Goal: Task Accomplishment & Management: Use online tool/utility

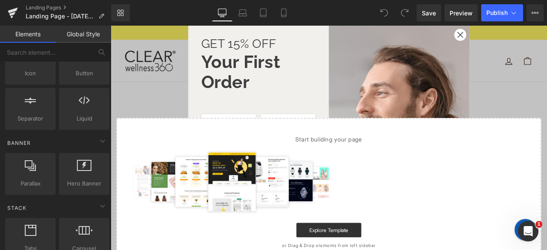
click at [520, 33] on circle "Close dialog" at bounding box center [525, 36] width 14 height 14
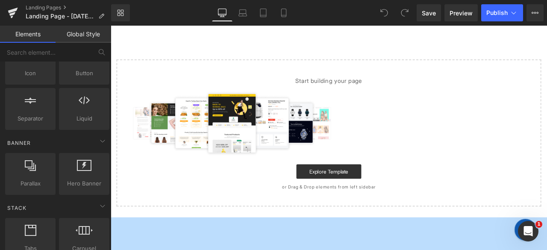
scroll to position [70, 0]
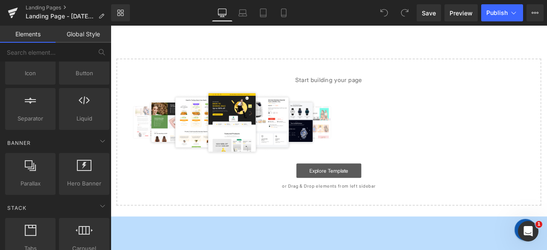
click at [356, 203] on link "Explore Template" at bounding box center [369, 197] width 77 height 17
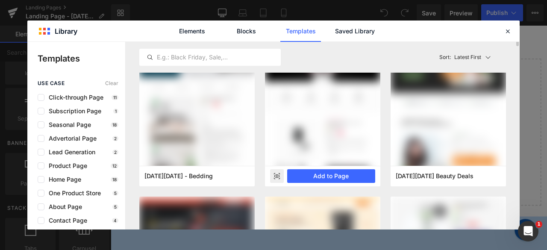
scroll to position [48, 0]
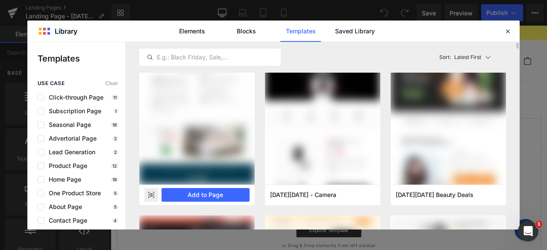
scroll to position [32, 0]
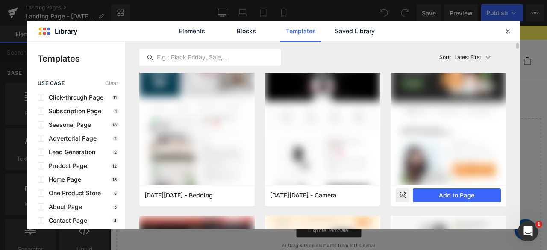
click at [402, 194] on icon at bounding box center [403, 195] width 2 height 2
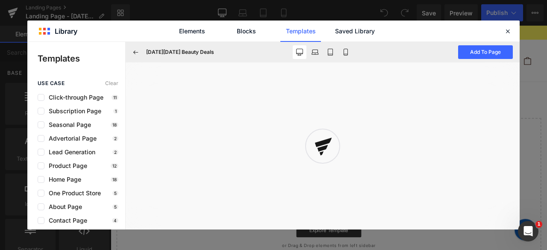
click at [326, 153] on icon at bounding box center [323, 146] width 20 height 20
drag, startPoint x: 326, startPoint y: 153, endPoint x: 339, endPoint y: 143, distance: 15.9
click at [335, 145] on div at bounding box center [322, 146] width 43 height 43
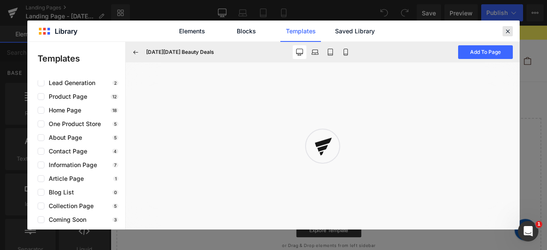
click at [508, 26] on div at bounding box center [507, 31] width 10 height 10
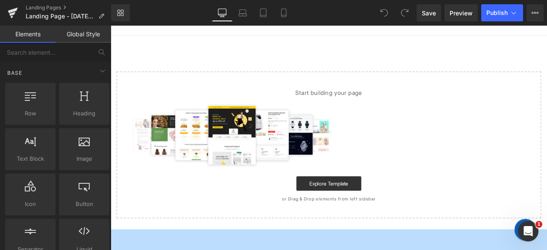
scroll to position [61, 0]
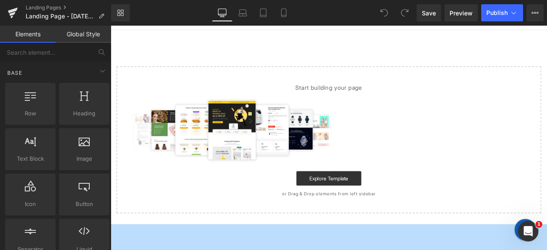
drag, startPoint x: 365, startPoint y: 192, endPoint x: 360, endPoint y: 197, distance: 7.3
click at [360, 197] on div "Start building your page Explore Template or Drag & Drop elements from left sid…" at bounding box center [369, 161] width 502 height 173
click at [358, 199] on link "Explore Template" at bounding box center [369, 206] width 77 height 17
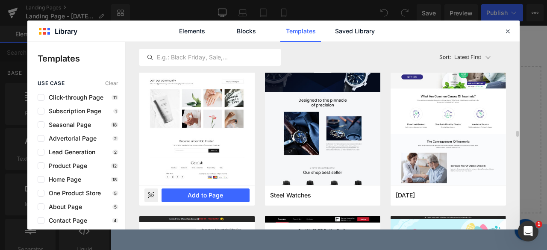
scroll to position [2660, 0]
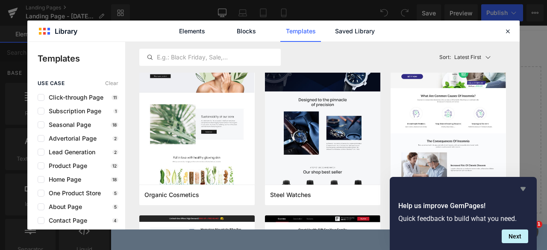
click at [521, 189] on icon "Hide survey" at bounding box center [523, 189] width 10 height 10
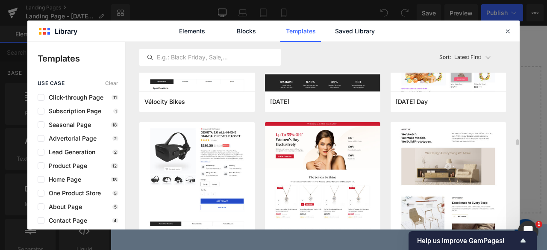
scroll to position [2940, 0]
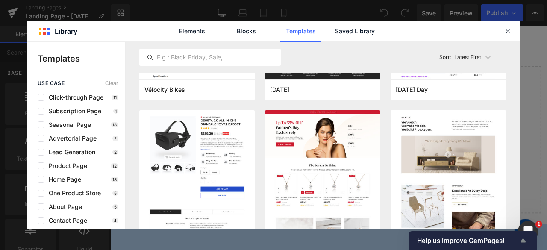
click at [525, 238] on icon "Show survey - Help us improve GemPages!" at bounding box center [523, 240] width 10 height 10
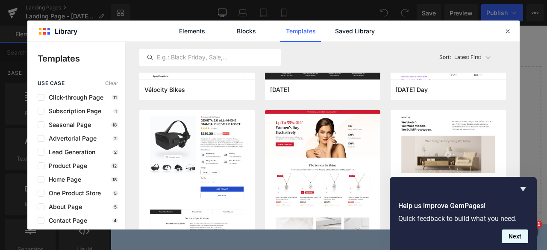
click at [519, 239] on button "Next" at bounding box center [515, 236] width 26 height 14
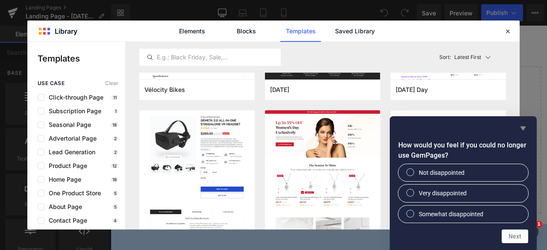
click at [525, 128] on icon "Hide survey" at bounding box center [522, 128] width 5 height 4
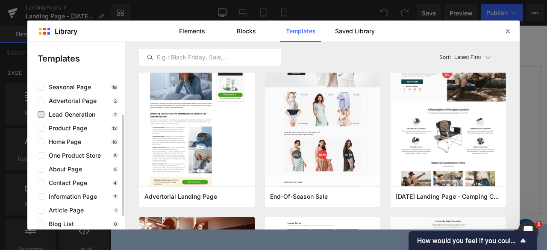
scroll to position [69, 0]
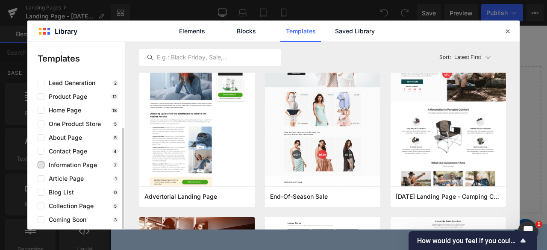
click at [77, 162] on span "Information Page" at bounding box center [70, 164] width 53 height 7
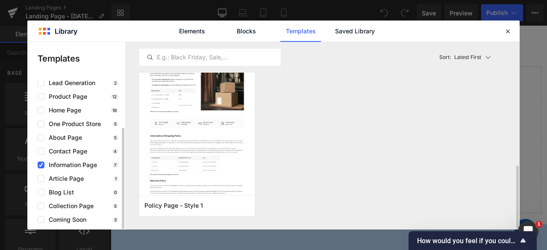
scroll to position [372, 0]
click at [77, 162] on span "Information Page" at bounding box center [70, 164] width 53 height 7
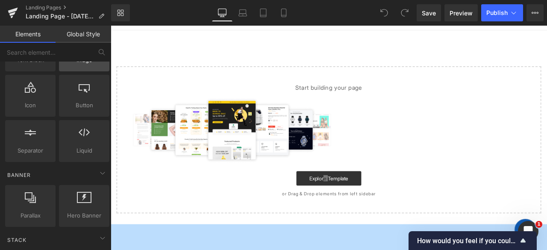
scroll to position [108, 0]
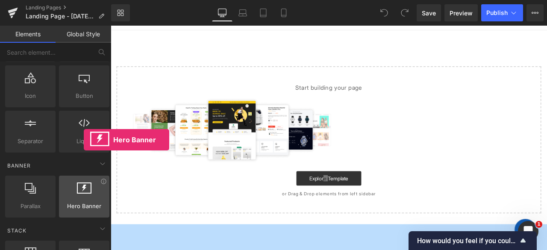
click at [84, 191] on icon at bounding box center [84, 187] width 15 height 11
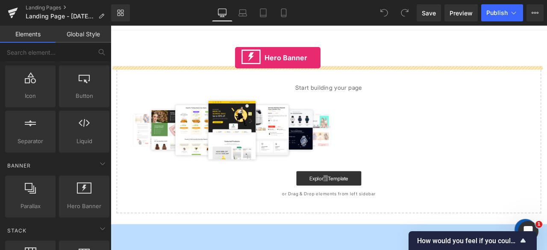
scroll to position [1, 0]
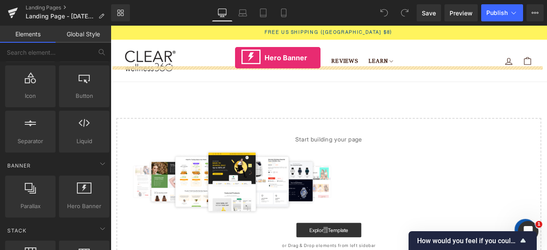
drag, startPoint x: 194, startPoint y: 217, endPoint x: 258, endPoint y: 54, distance: 175.2
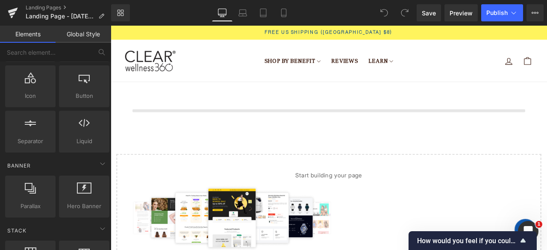
scroll to position [0, 0]
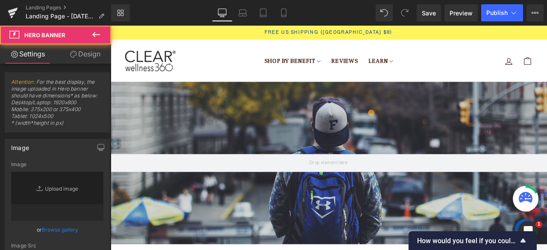
type input "[URL][DOMAIN_NAME]"
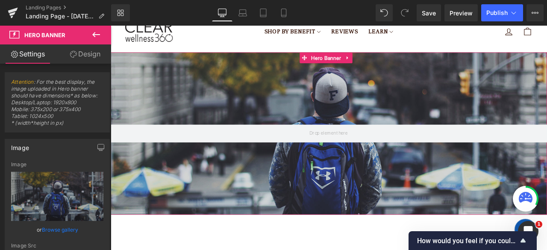
scroll to position [32, 0]
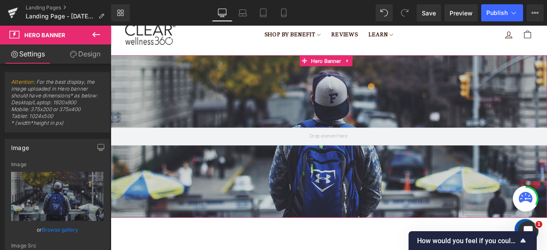
click at [295, 153] on span at bounding box center [369, 156] width 517 height 21
drag, startPoint x: 295, startPoint y: 153, endPoint x: 327, endPoint y: 194, distance: 51.8
click at [327, 194] on div "Hero Banner" at bounding box center [369, 157] width 517 height 192
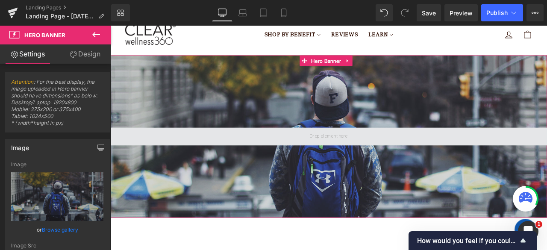
click at [383, 158] on span at bounding box center [369, 157] width 51 height 12
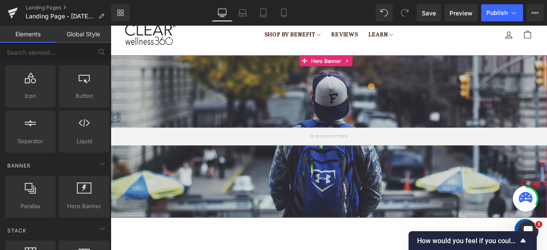
drag, startPoint x: 383, startPoint y: 158, endPoint x: 349, endPoint y: 197, distance: 52.4
click at [349, 197] on div "Hero Banner" at bounding box center [369, 157] width 517 height 192
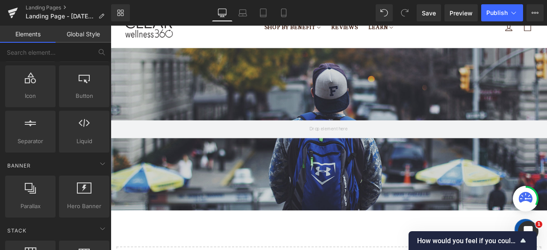
scroll to position [0, 0]
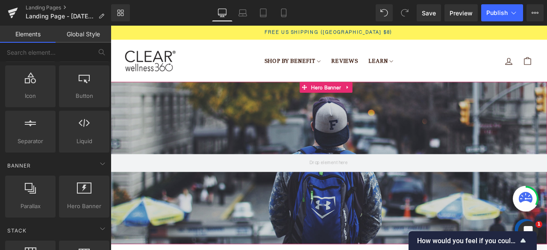
click at [330, 127] on div at bounding box center [369, 188] width 517 height 192
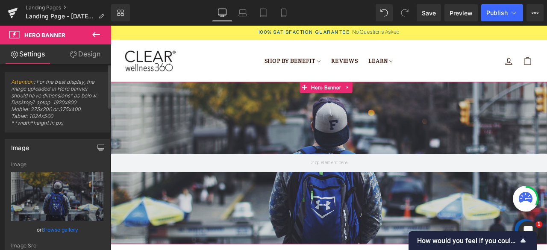
click at [68, 107] on span "Attention : For the best display, the image uploaded in Hero banner should have…" at bounding box center [57, 105] width 92 height 53
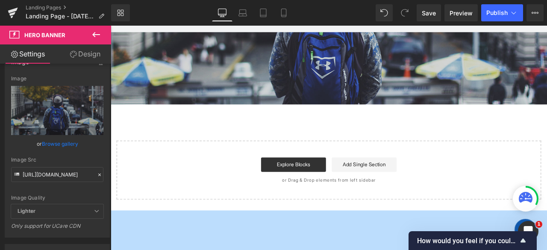
scroll to position [165, 0]
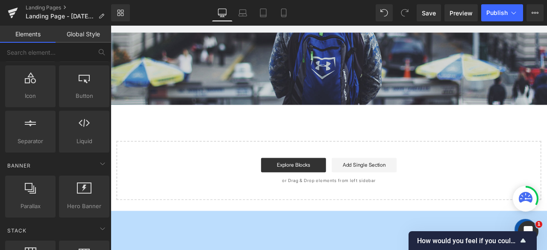
click at [264, 192] on div "Explore Blocks Add Single Section" at bounding box center [369, 190] width 476 height 17
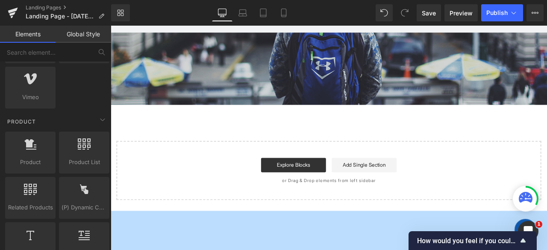
scroll to position [635, 0]
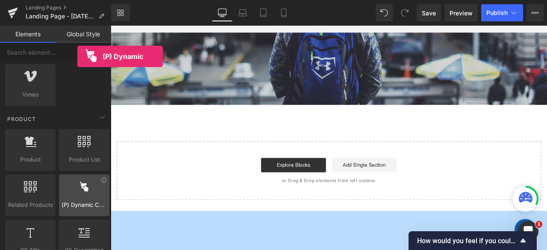
click at [77, 200] on span "(P) Dynamic Checkout Button" at bounding box center [84, 204] width 45 height 9
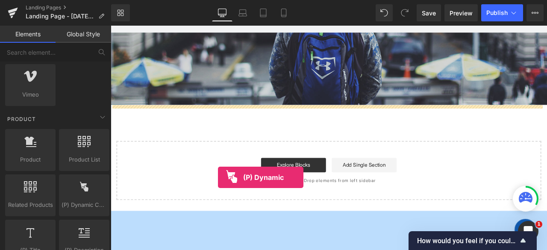
drag, startPoint x: 188, startPoint y: 221, endPoint x: 239, endPoint y: 206, distance: 53.7
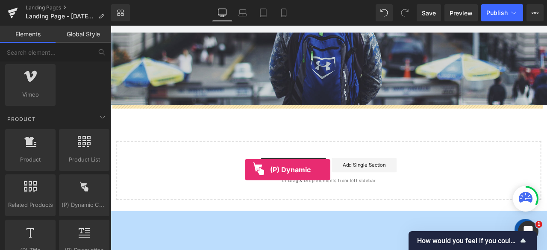
drag, startPoint x: 187, startPoint y: 215, endPoint x: 270, endPoint y: 196, distance: 85.0
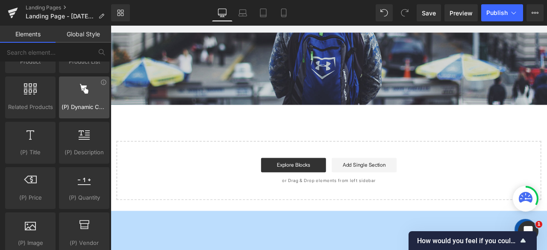
scroll to position [733, 0]
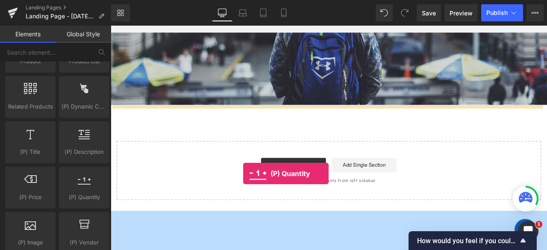
drag, startPoint x: 188, startPoint y: 217, endPoint x: 274, endPoint y: 198, distance: 87.5
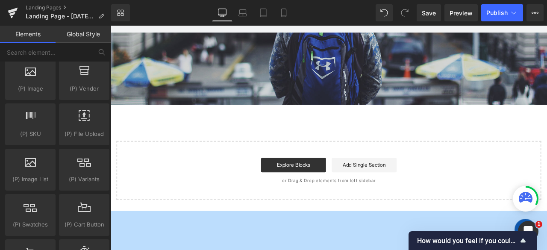
scroll to position [888, 0]
click at [69, 163] on div at bounding box center [84, 164] width 45 height 19
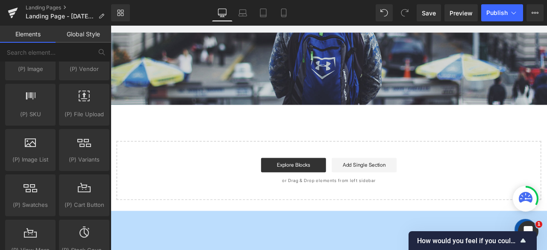
scroll to position [915, 0]
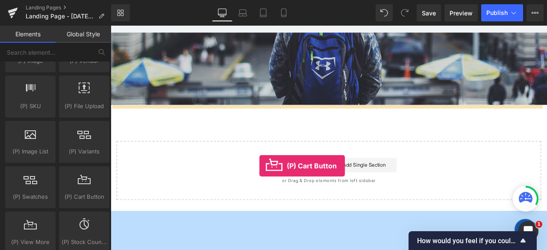
drag, startPoint x: 191, startPoint y: 213, endPoint x: 289, endPoint y: 192, distance: 100.5
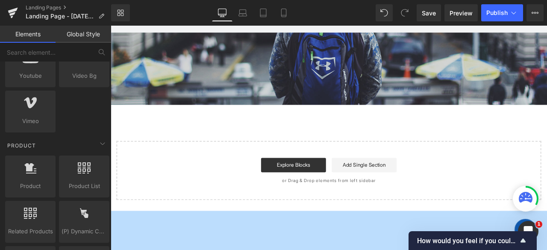
scroll to position [609, 0]
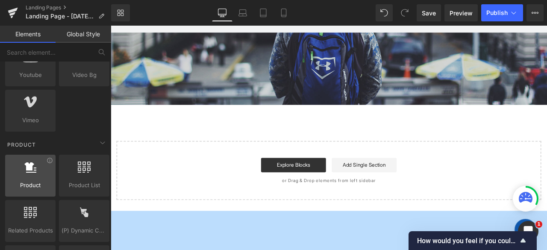
click at [40, 176] on div at bounding box center [30, 170] width 45 height 19
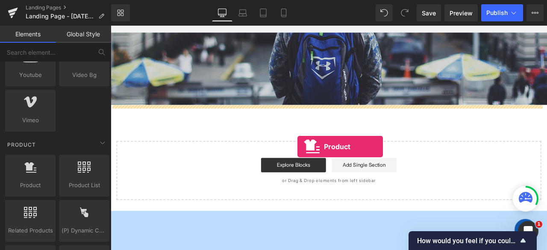
drag, startPoint x: 150, startPoint y: 201, endPoint x: 338, endPoint y: 168, distance: 190.5
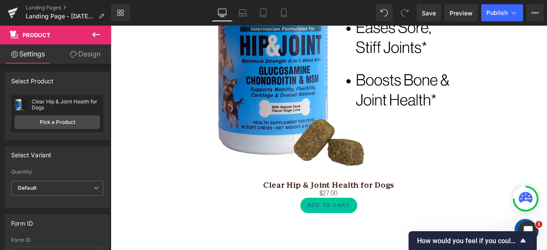
scroll to position [381, 0]
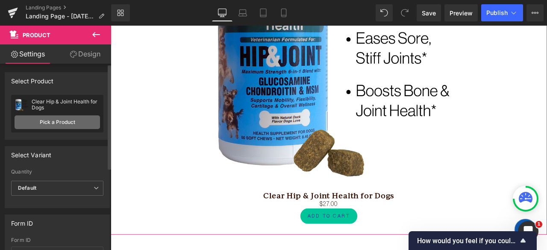
click at [69, 124] on link "Pick a Product" at bounding box center [57, 122] width 85 height 14
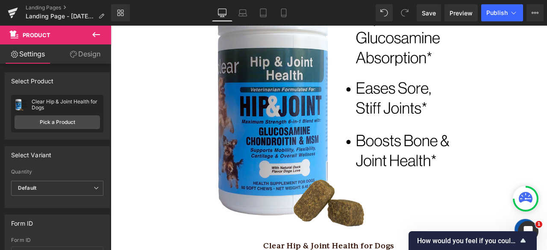
click at [97, 36] on icon at bounding box center [96, 34] width 10 height 10
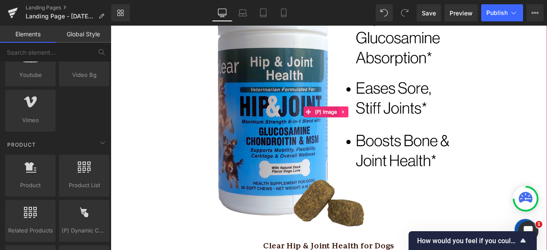
click at [389, 125] on icon at bounding box center [387, 128] width 6 height 6
click at [391, 125] on icon at bounding box center [392, 128] width 6 height 6
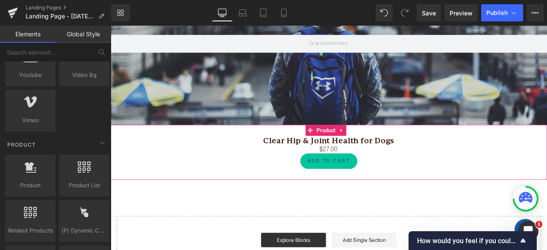
scroll to position [144, 0]
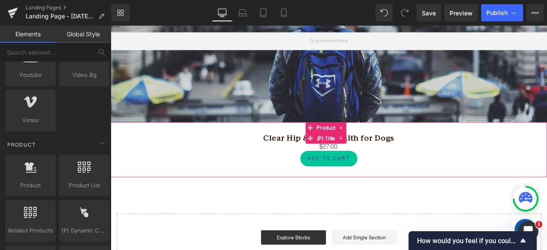
click at [285, 159] on h3 "Clear Hip & Joint Health for Dogs" at bounding box center [369, 159] width 508 height 12
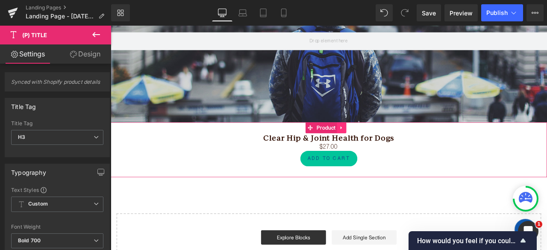
click at [385, 148] on icon at bounding box center [385, 147] width 6 height 6
click at [394, 145] on link at bounding box center [390, 146] width 11 height 13
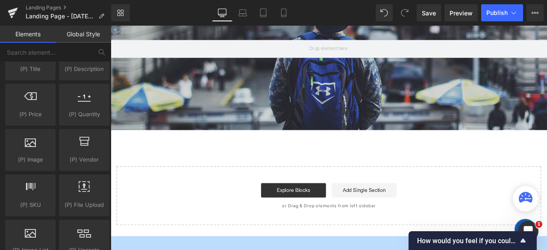
scroll to position [817, 0]
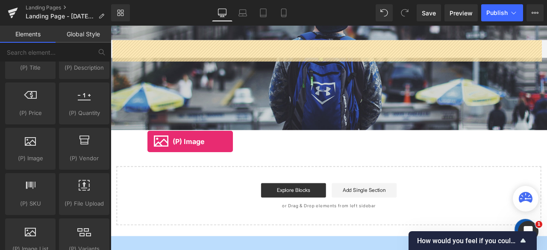
drag, startPoint x: 131, startPoint y: 164, endPoint x: 155, endPoint y: 163, distance: 23.5
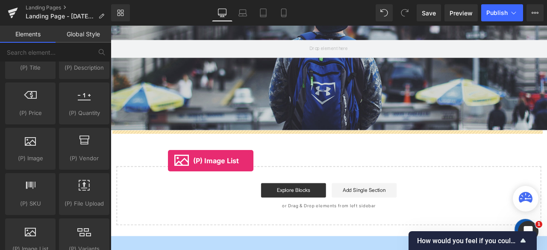
drag, startPoint x: 134, startPoint y: 268, endPoint x: 182, endPoint y: 183, distance: 97.2
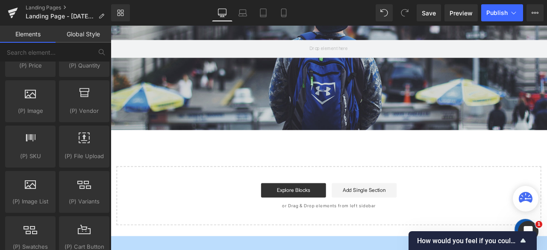
scroll to position [859, 0]
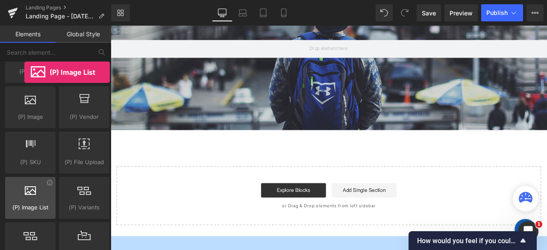
click at [25, 186] on icon at bounding box center [30, 189] width 11 height 11
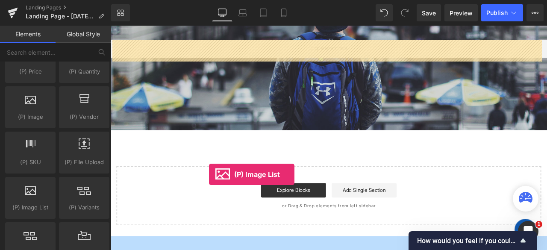
drag, startPoint x: 135, startPoint y: 212, endPoint x: 237, endPoint y: 203, distance: 102.5
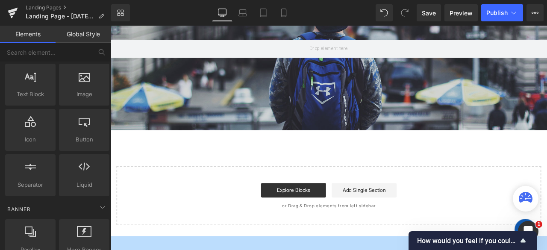
scroll to position [62, 0]
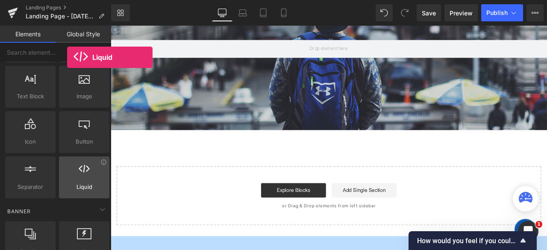
click at [67, 171] on div at bounding box center [84, 172] width 45 height 19
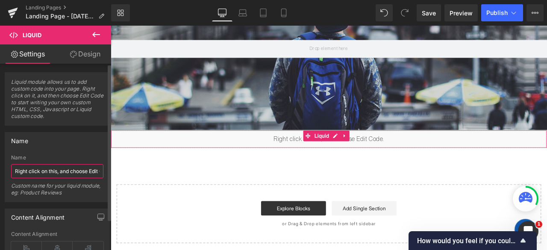
click at [69, 170] on input "Right click on this, and choose Edit Code." at bounding box center [57, 171] width 92 height 14
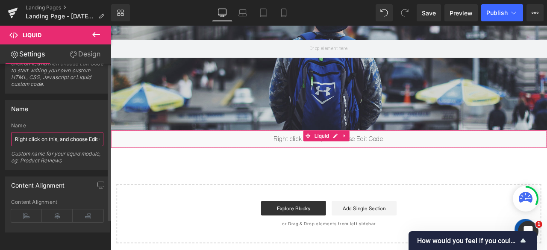
scroll to position [0, 0]
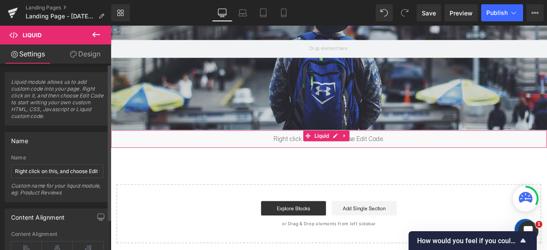
click at [41, 182] on div "Custom name for your liquid module, eg: Product Reviews" at bounding box center [57, 191] width 92 height 19
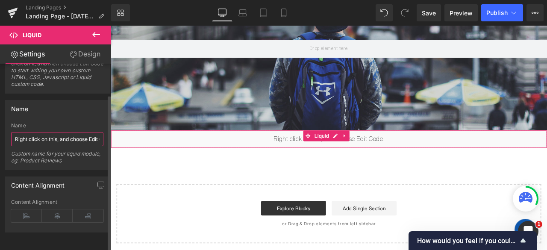
click at [38, 132] on input "Right click on this, and choose Edit Code." at bounding box center [57, 139] width 92 height 14
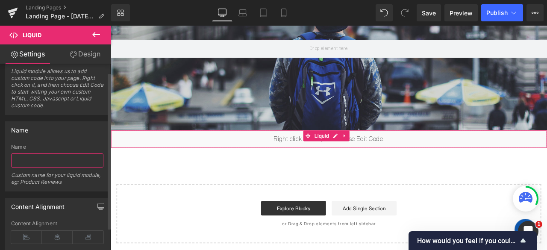
scroll to position [0, 0]
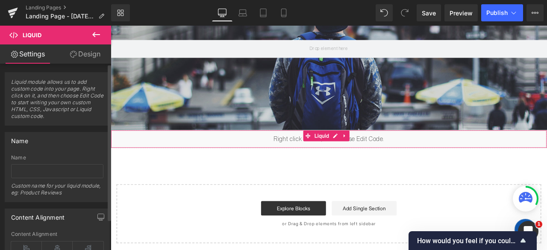
click at [32, 100] on span "Liquid module allows us to add custom code into your page. Right click on it, a…" at bounding box center [57, 102] width 92 height 47
click at [38, 120] on span "Liquid module allows us to add custom code into your page. Right click on it, a…" at bounding box center [57, 102] width 92 height 47
click at [375, 159] on div "Liquid" at bounding box center [369, 160] width 517 height 21
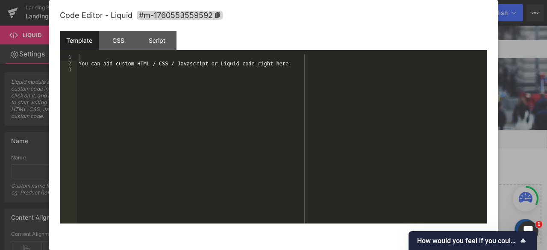
click at [334, 138] on div "Code Editor - Liquid #m-1760553559592 Template CSS Script Data 1 2 3 You can ad…" at bounding box center [273, 135] width 427 height 271
click at [158, 92] on div "You can add custom HTML / CSS / Javascript or Liquid code right here." at bounding box center [282, 145] width 410 height 182
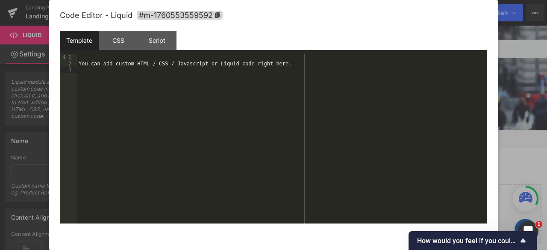
click at [158, 92] on div "You can add custom HTML / CSS / Javascript or Liquid code right here." at bounding box center [282, 145] width 410 height 182
click at [23, 134] on div at bounding box center [273, 125] width 547 height 250
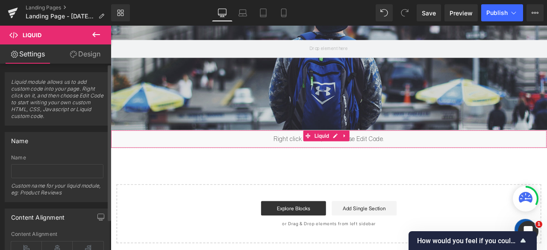
click at [23, 134] on div "Name" at bounding box center [19, 138] width 17 height 12
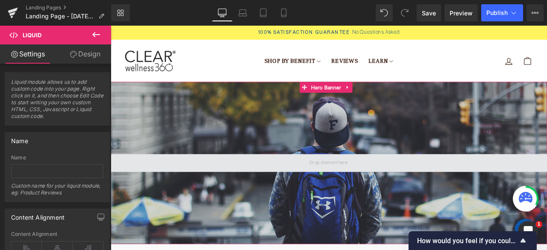
click at [163, 189] on span at bounding box center [369, 188] width 517 height 21
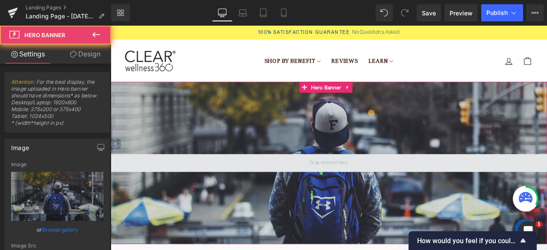
type input "[URL][DOMAIN_NAME]"
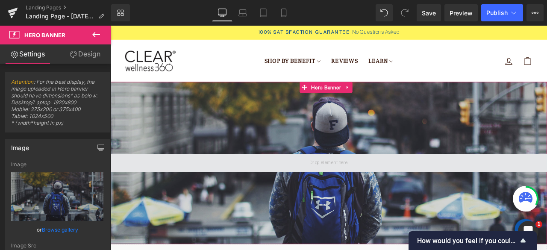
drag, startPoint x: 203, startPoint y: 187, endPoint x: 371, endPoint y: 190, distance: 168.4
click at [371, 190] on span at bounding box center [369, 188] width 517 height 21
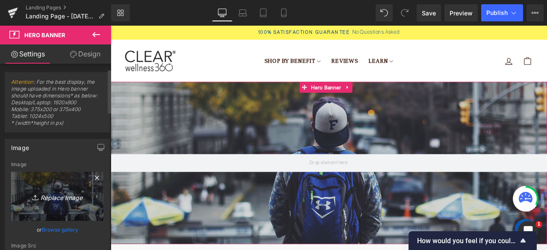
scroll to position [25, 0]
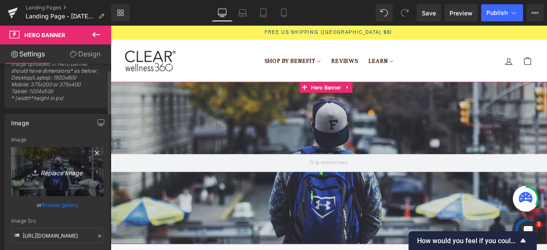
click at [52, 176] on icon "Replace Image" at bounding box center [57, 171] width 68 height 11
type input "C:\fakepath\Screenshot [DATE] 234848.png"
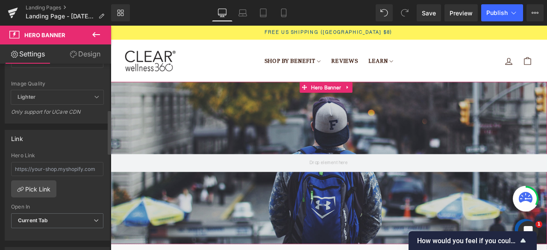
type input "[URL][DOMAIN_NAME]"
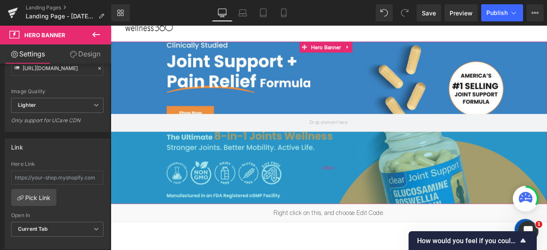
scroll to position [28, 0]
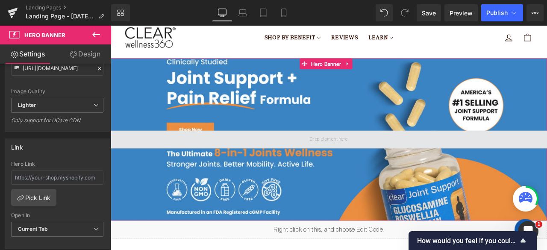
click at [279, 169] on span at bounding box center [369, 160] width 517 height 21
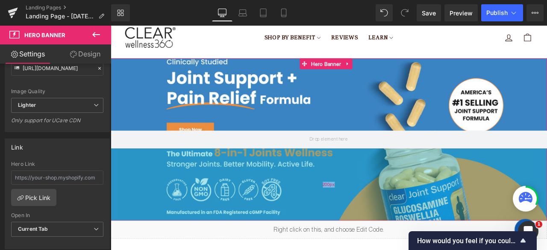
drag, startPoint x: 279, startPoint y: 169, endPoint x: 248, endPoint y: 235, distance: 73.0
click at [220, 235] on div "Hero Banner 200px 200px" at bounding box center [369, 161] width 517 height 192
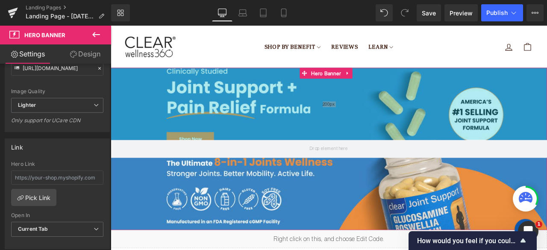
scroll to position [16, 0]
